Goal: Task Accomplishment & Management: Use online tool/utility

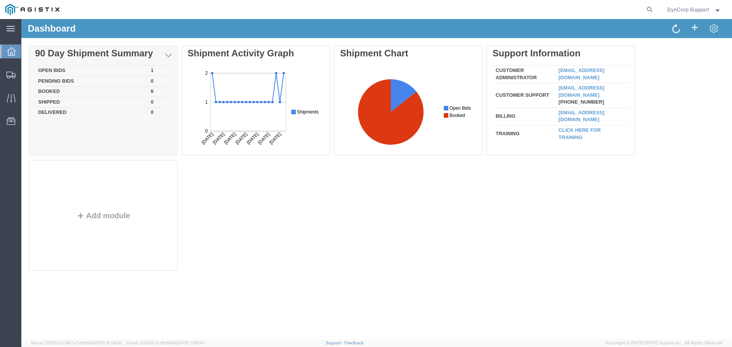
click at [48, 70] on td "Open Bids" at bounding box center [91, 71] width 113 height 11
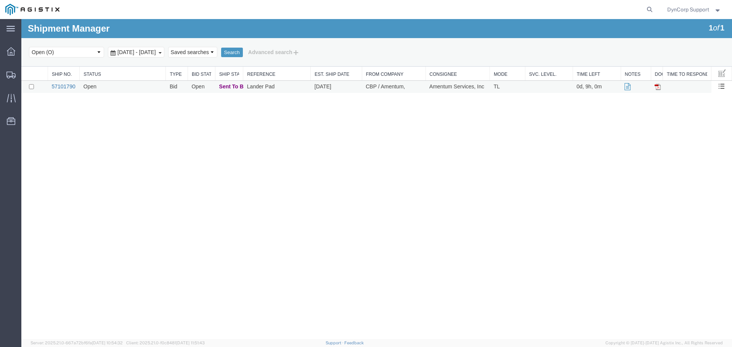
click at [64, 87] on link "57101790" at bounding box center [63, 87] width 24 height 6
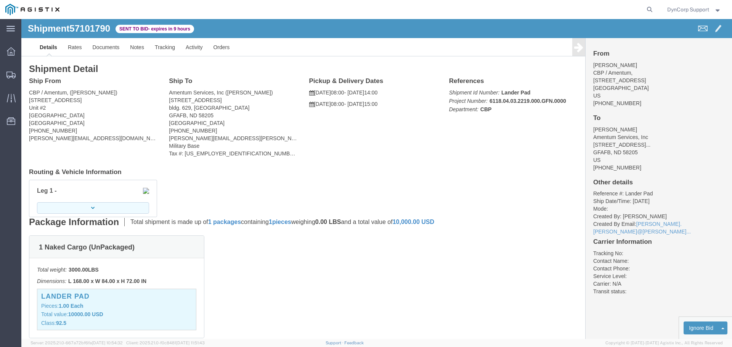
click button "button"
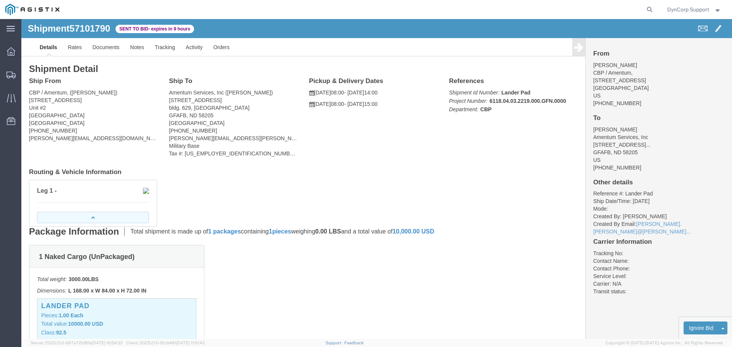
click button "button"
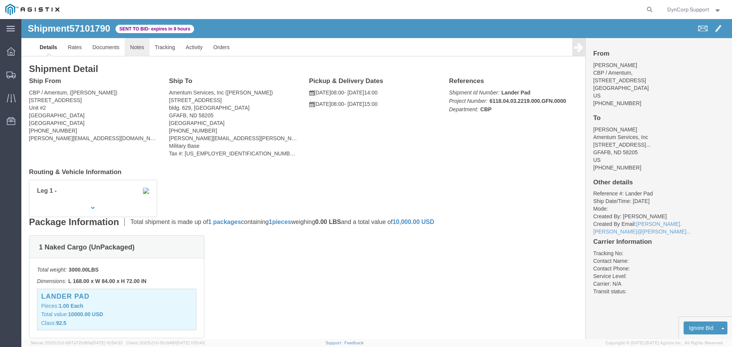
click link "Notes"
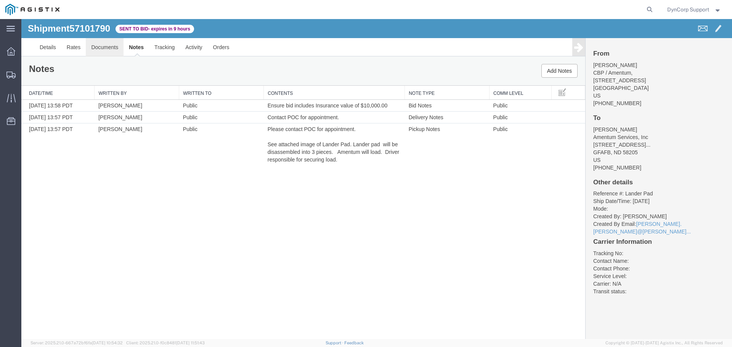
click at [104, 48] on link "Documents" at bounding box center [105, 47] width 38 height 18
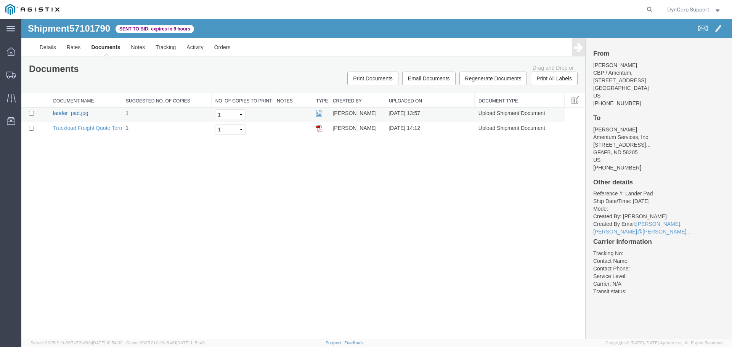
click at [72, 114] on link "lander_pad.jpg" at bounding box center [70, 113] width 35 height 6
click at [134, 46] on link "Notes" at bounding box center [138, 47] width 25 height 18
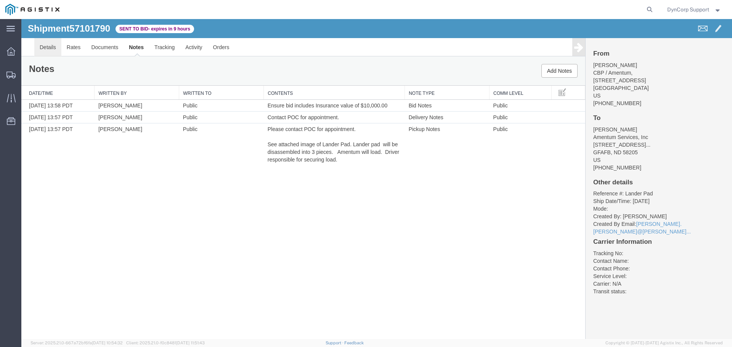
click at [52, 44] on link "Details" at bounding box center [47, 47] width 27 height 18
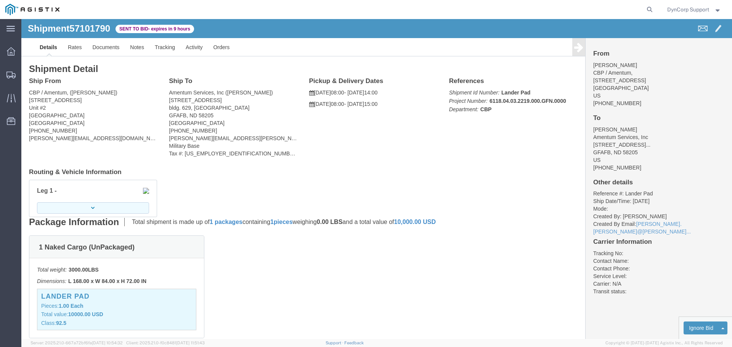
click button "button"
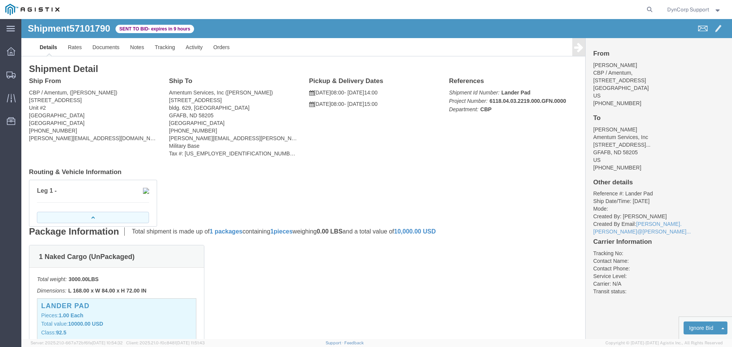
click button "button"
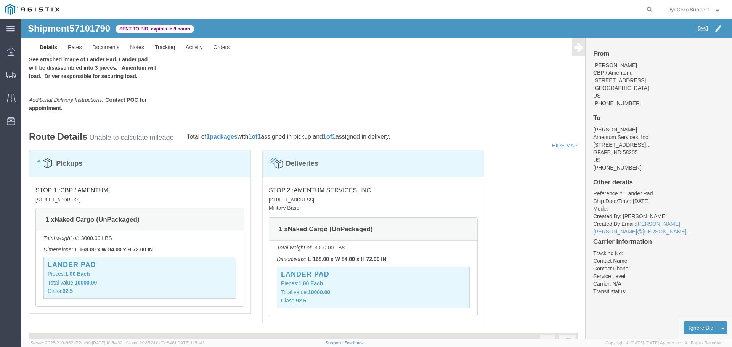
scroll to position [381, 0]
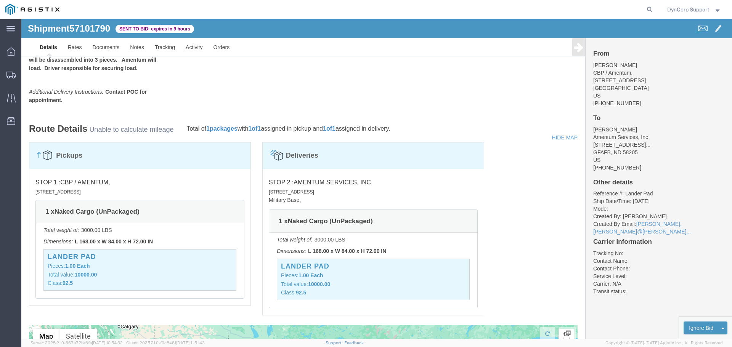
drag, startPoint x: 373, startPoint y: 172, endPoint x: 382, endPoint y: 172, distance: 8.4
click small "[STREET_ADDRESS]"
drag, startPoint x: 354, startPoint y: 174, endPoint x: 395, endPoint y: 175, distance: 40.8
click small "[STREET_ADDRESS]"
copy small "GFAFB, ND, 58205,"
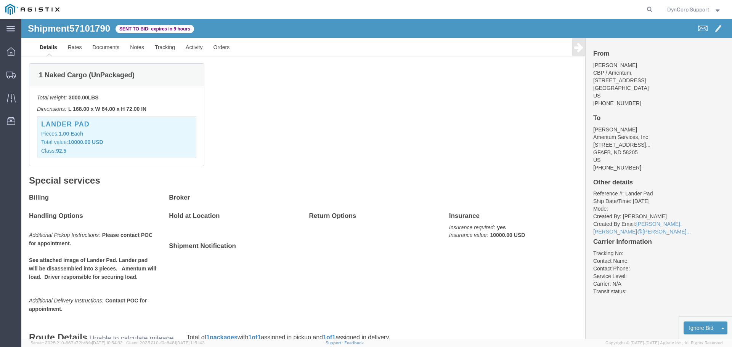
scroll to position [305, 0]
